Goal: Information Seeking & Learning: Check status

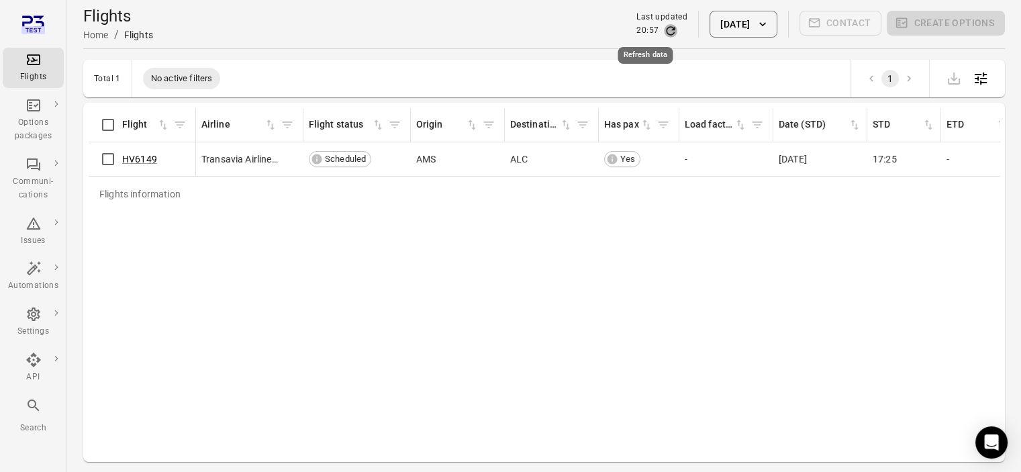
click at [664, 32] on icon "Refresh data" at bounding box center [670, 30] width 13 height 13
click at [144, 154] on link "HV6149" at bounding box center [139, 159] width 35 height 11
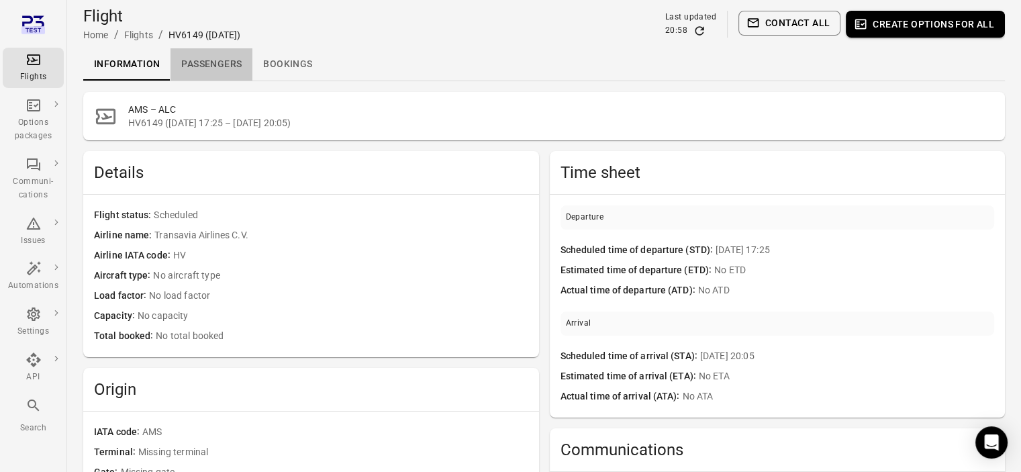
click at [219, 76] on link "Passengers" at bounding box center [212, 64] width 82 height 32
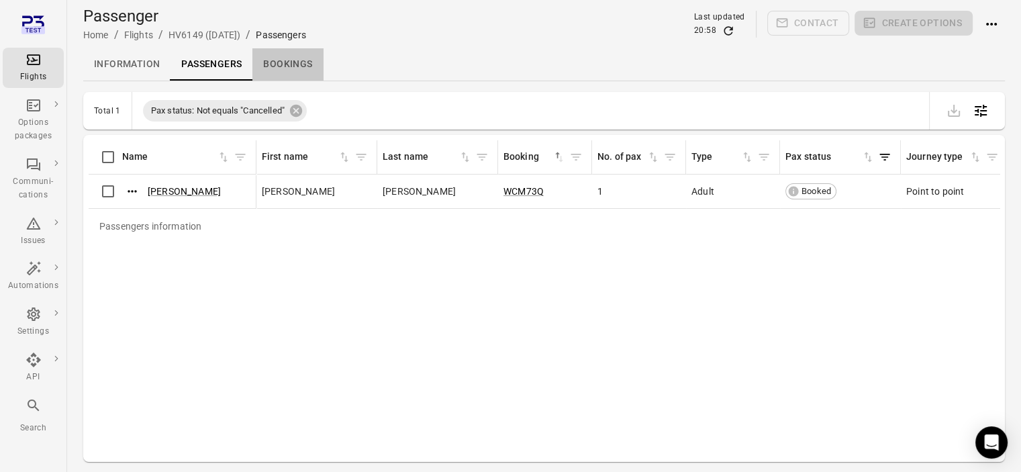
click at [289, 59] on link "Bookings" at bounding box center [287, 64] width 71 height 32
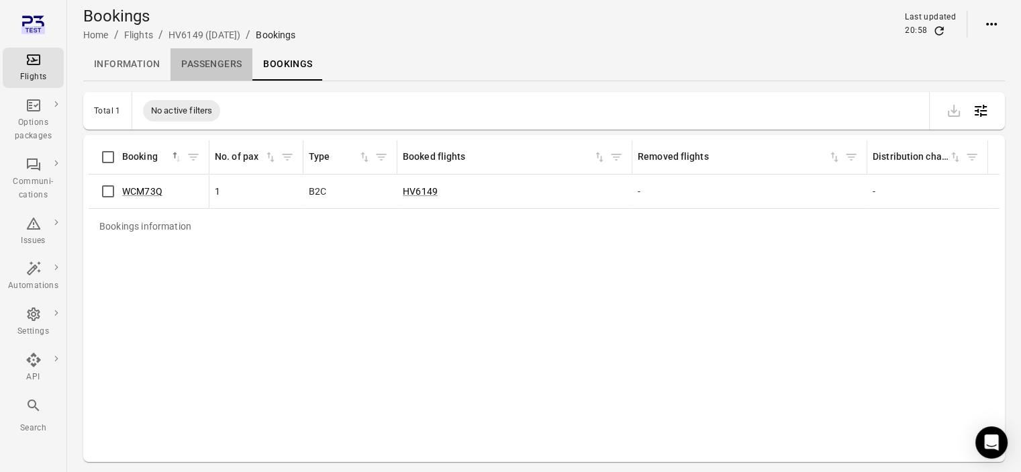
click at [215, 62] on link "Passengers" at bounding box center [212, 64] width 82 height 32
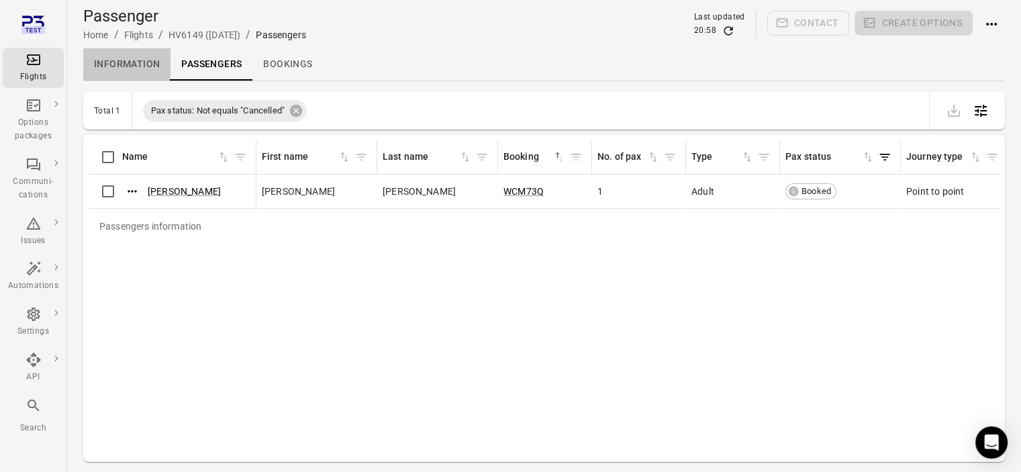
click at [133, 61] on link "Information" at bounding box center [126, 64] width 87 height 32
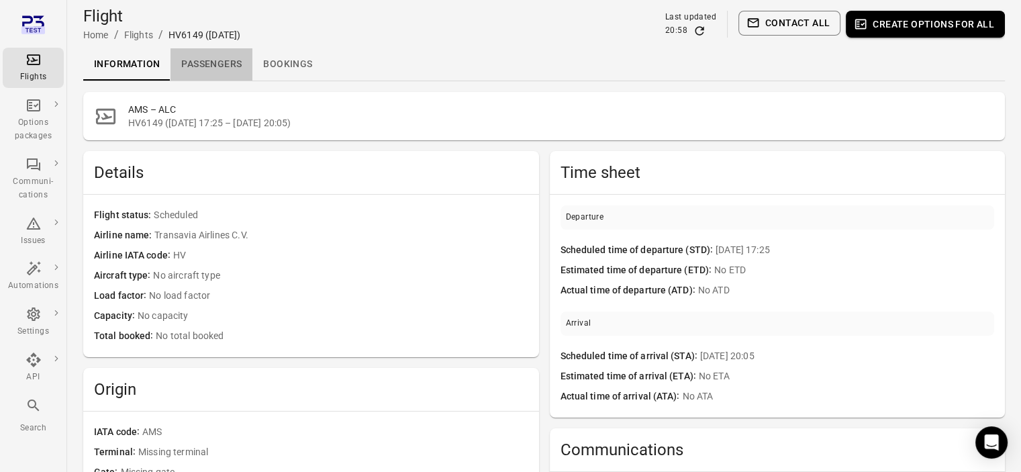
click at [226, 73] on link "Passengers" at bounding box center [212, 64] width 82 height 32
